Goal: Find specific page/section: Find specific page/section

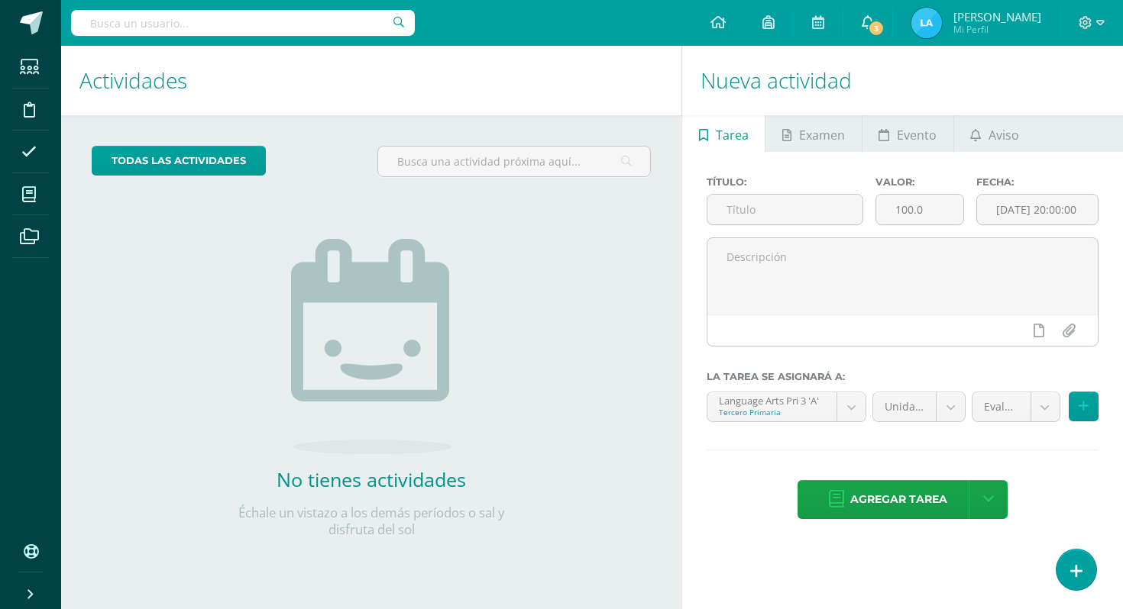
click at [892, 37] on link "3" at bounding box center [867, 23] width 49 height 46
click at [7, 238] on li "Archivos" at bounding box center [30, 236] width 61 height 43
click at [37, 238] on icon at bounding box center [29, 236] width 19 height 15
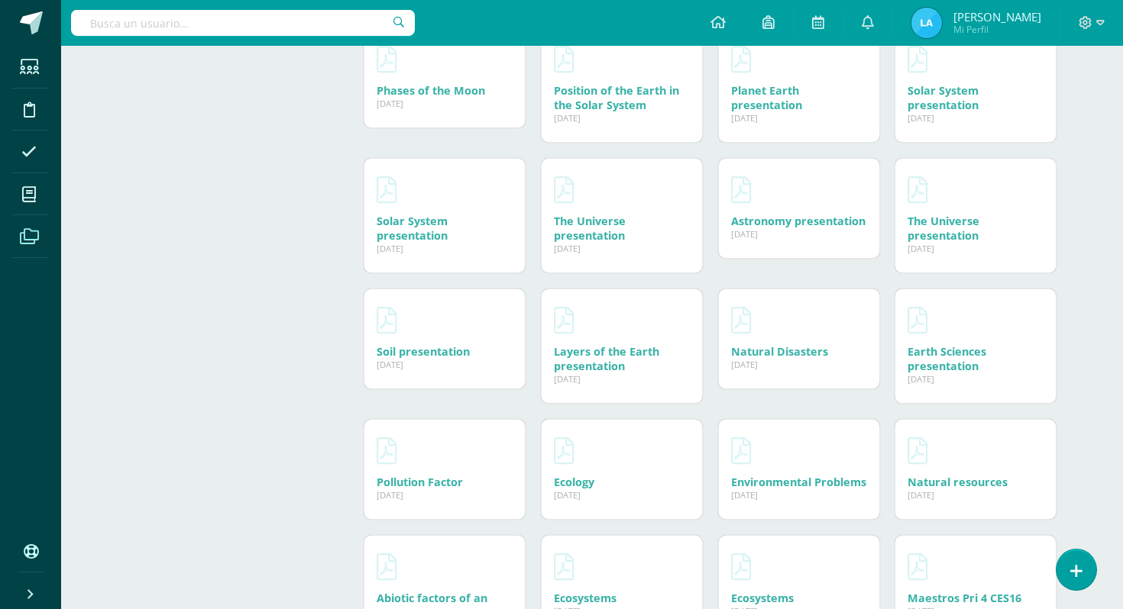
scroll to position [983, 0]
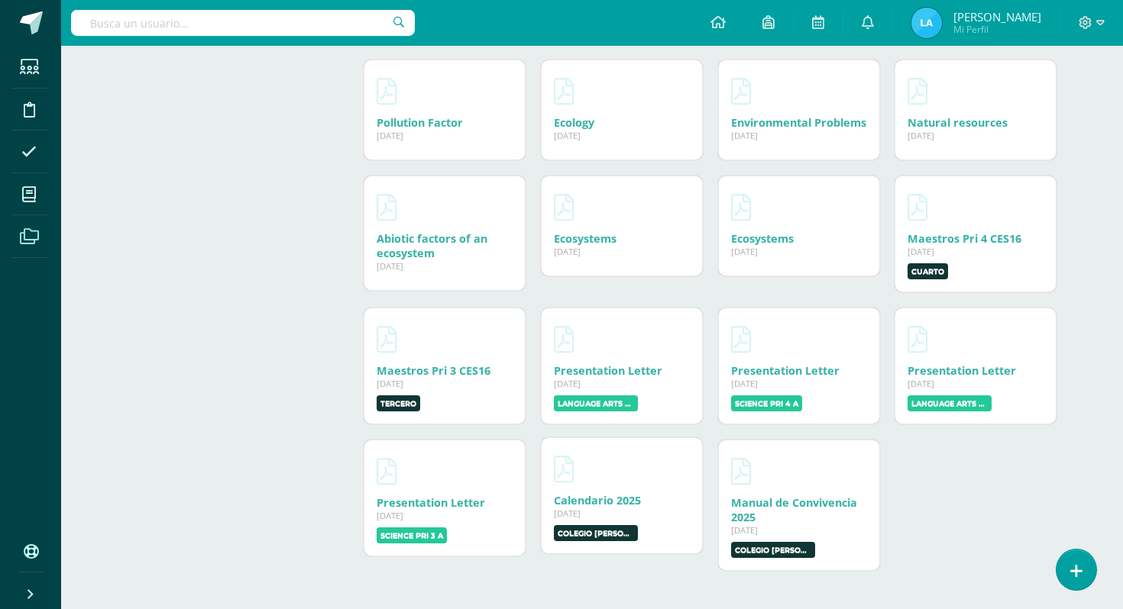
click at [613, 508] on div "11 Ene, 2025" at bounding box center [622, 513] width 136 height 11
click at [606, 499] on link "Calendario 2025" at bounding box center [597, 500] width 87 height 15
